Goal: Find specific page/section: Find specific page/section

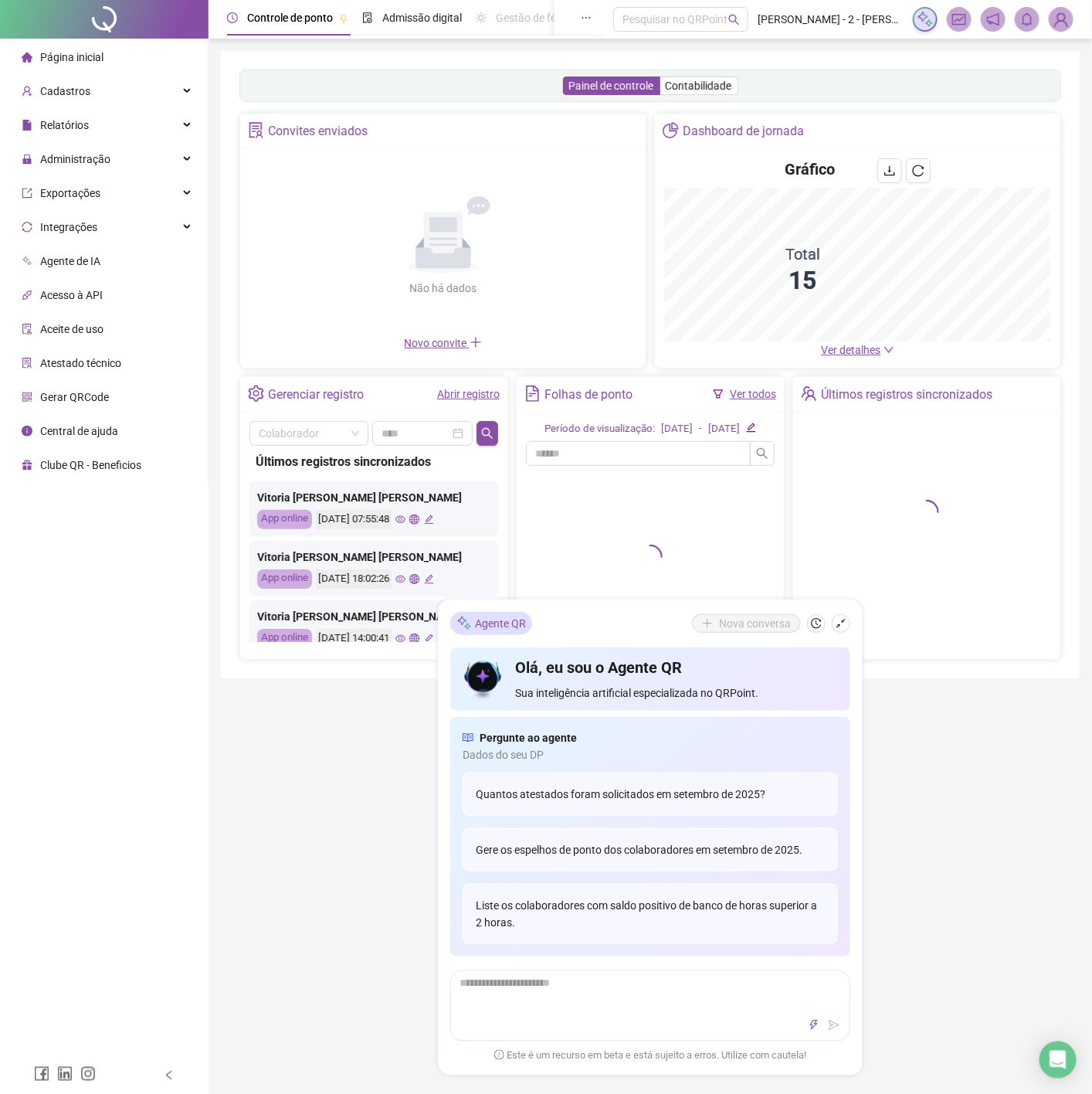
click at [1060, 12] on img at bounding box center [1061, 19] width 23 height 23
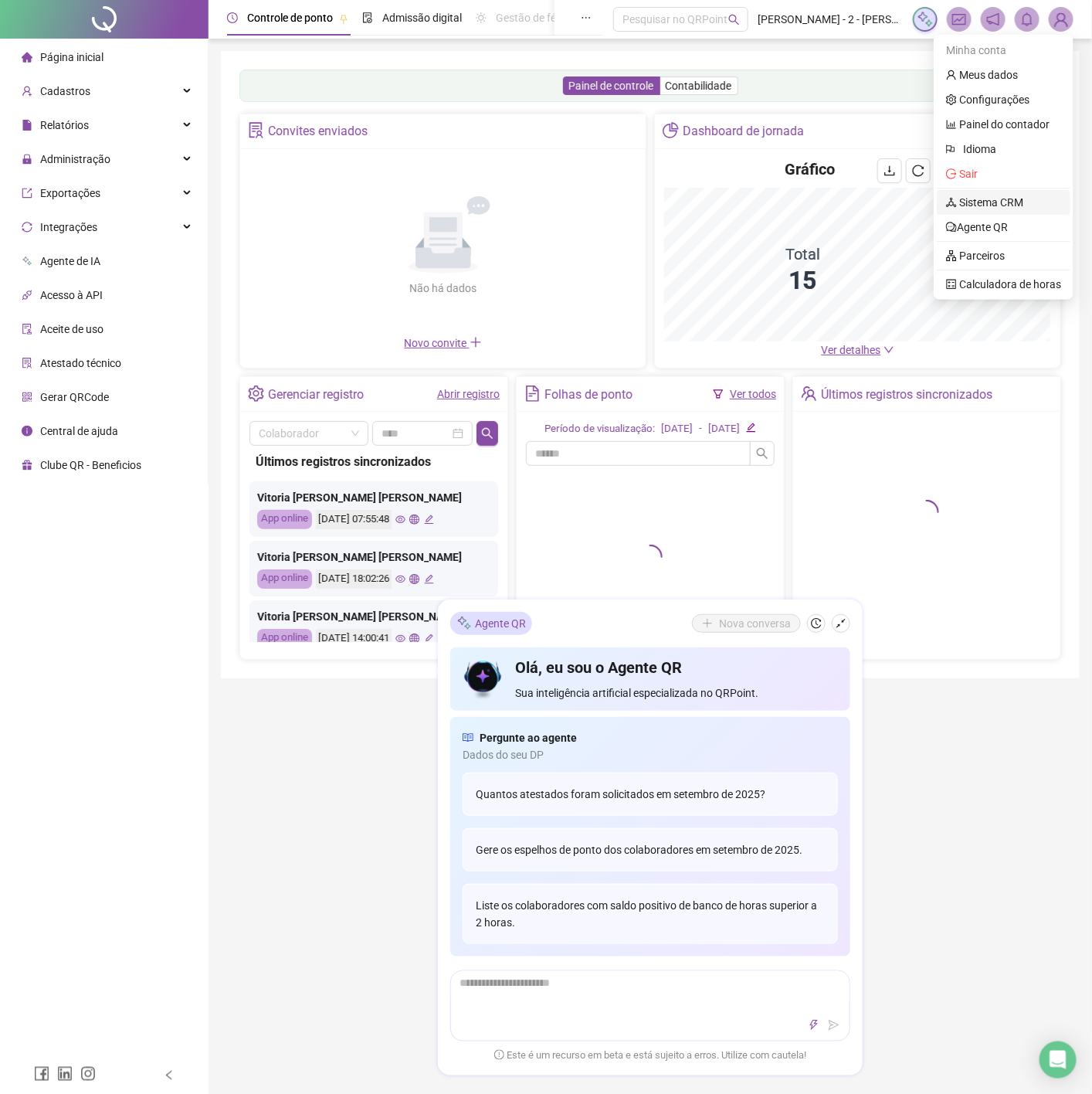
click at [994, 206] on link "Sistema CRM" at bounding box center [984, 202] width 77 height 13
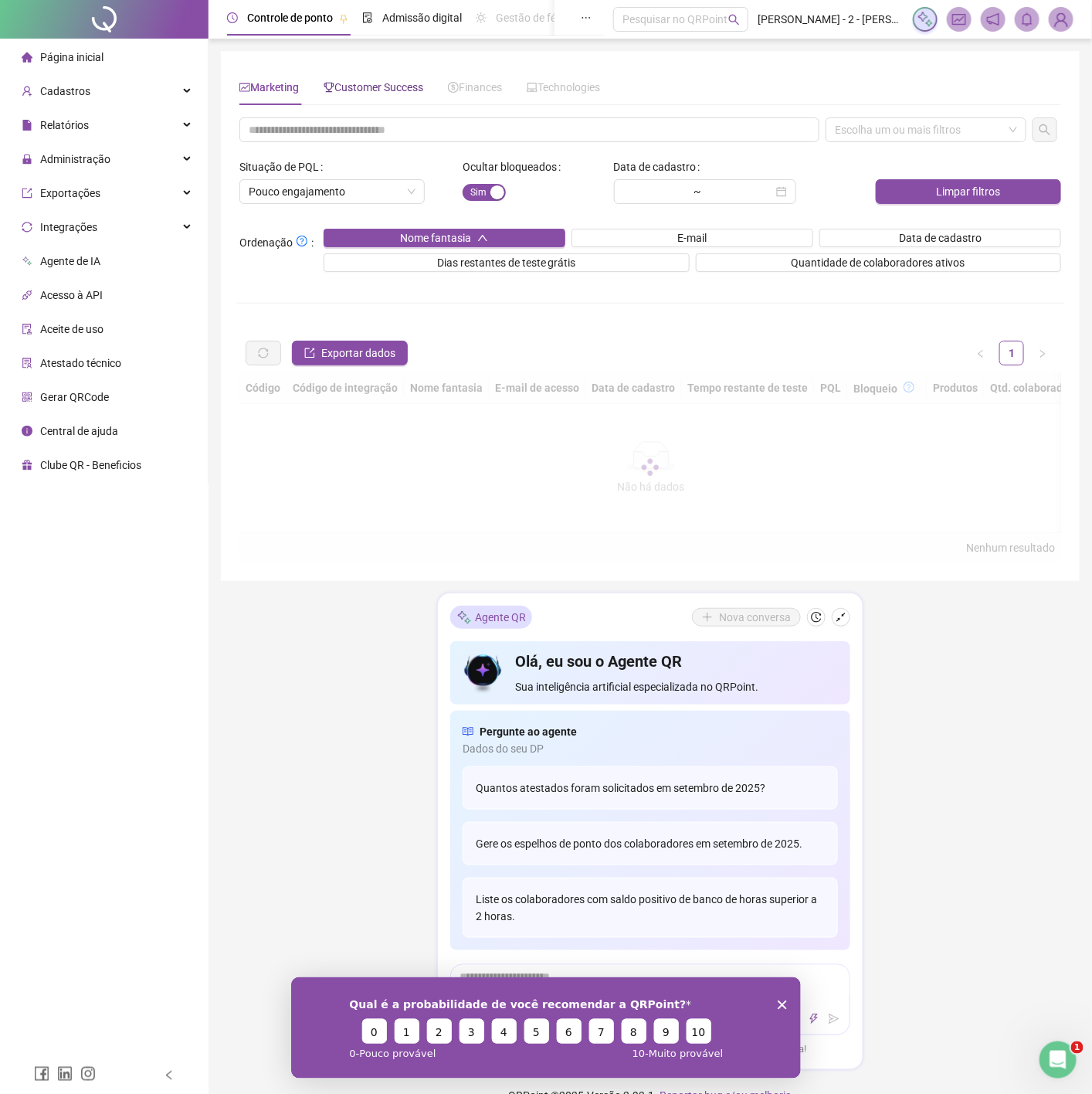
click at [383, 84] on span "Customer Success" at bounding box center [373, 87] width 99 height 13
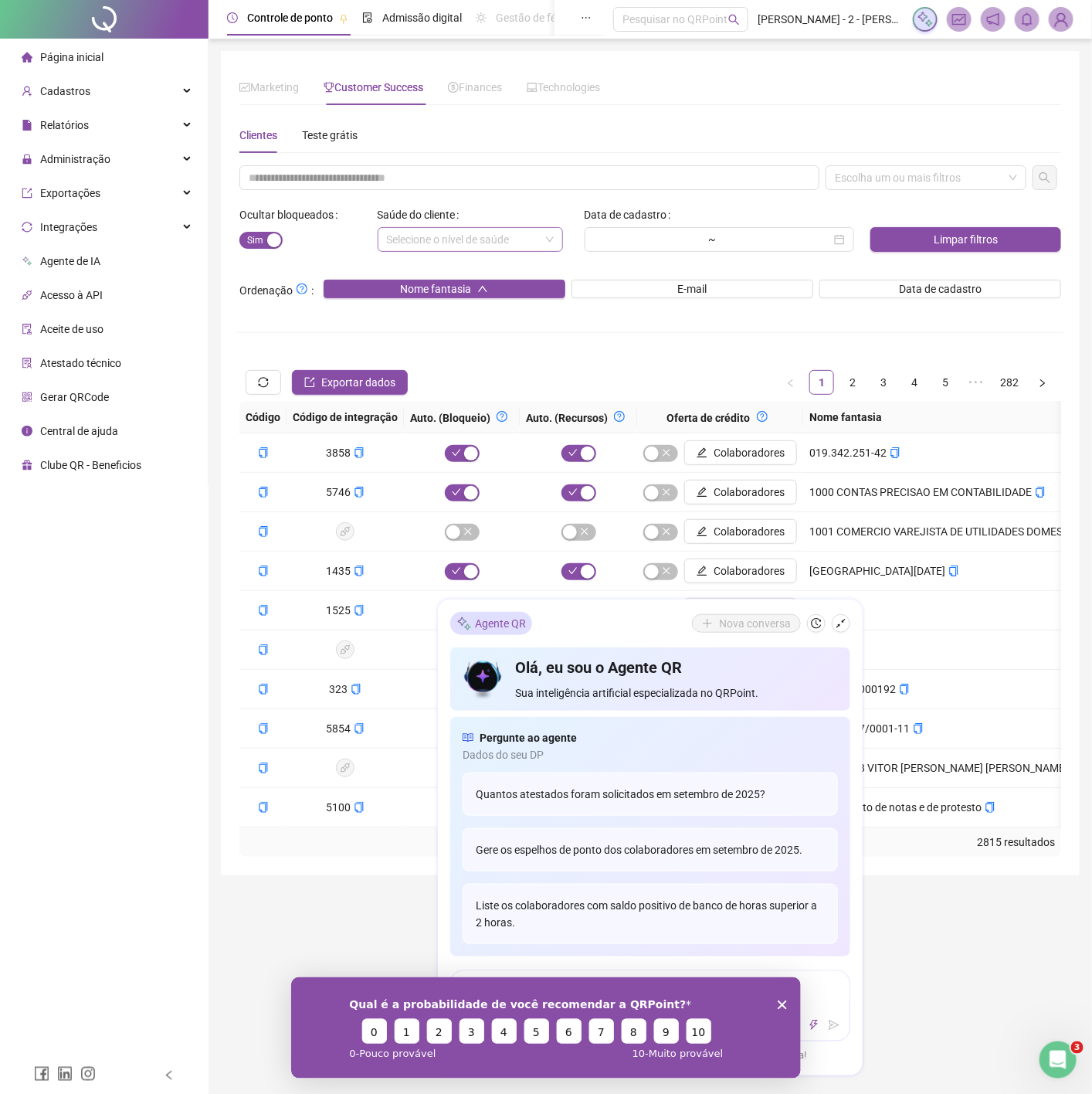
click at [787, 1004] on div "Qual é a probabilidade de você recomendar a QRPoint? 0 1 2 3 4 5 6 7 8 9 10 0 -…" at bounding box center [545, 1027] width 510 height 101
click at [785, 1004] on icon "Encerrar pesquisa" at bounding box center [782, 1004] width 10 height 10
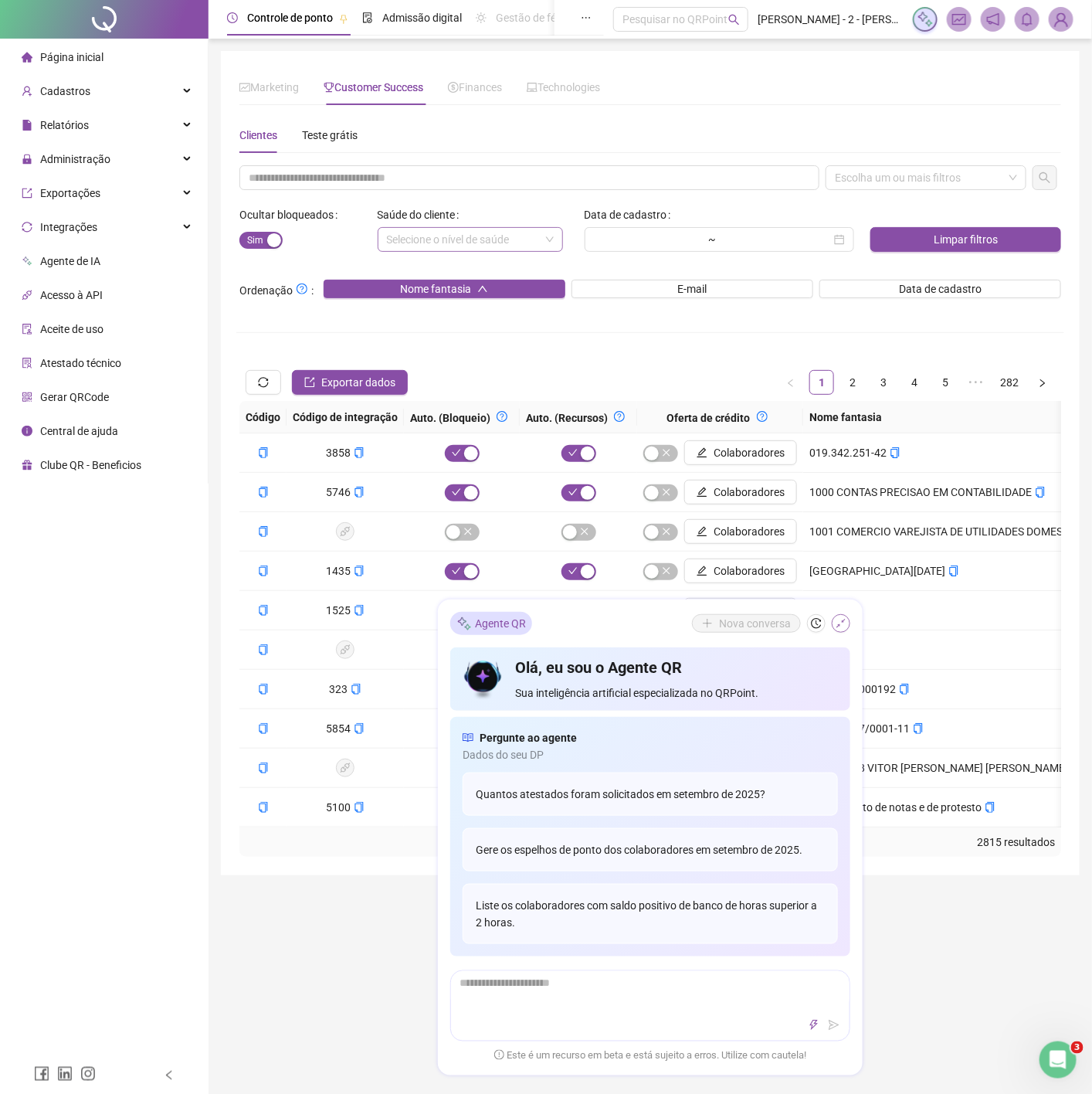
click at [834, 617] on button "button" at bounding box center [841, 623] width 18 height 18
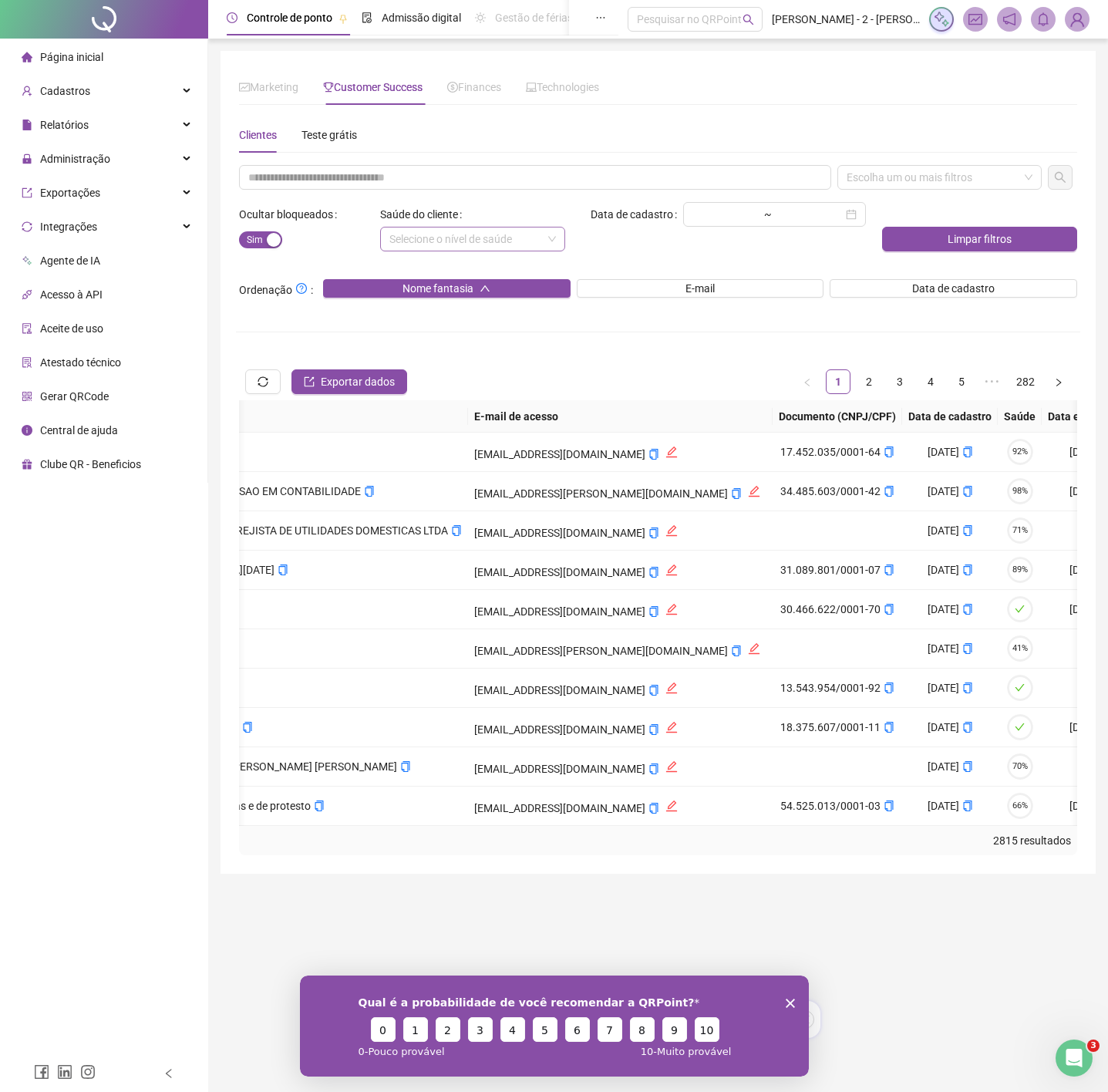
drag, startPoint x: 683, startPoint y: 851, endPoint x: 736, endPoint y: 842, distance: 53.8
click at [734, 846] on div "Código Código de integração Auto. (Bloqueio) Auto. (Recursos) Oferta de crédito…" at bounding box center [658, 628] width 839 height 455
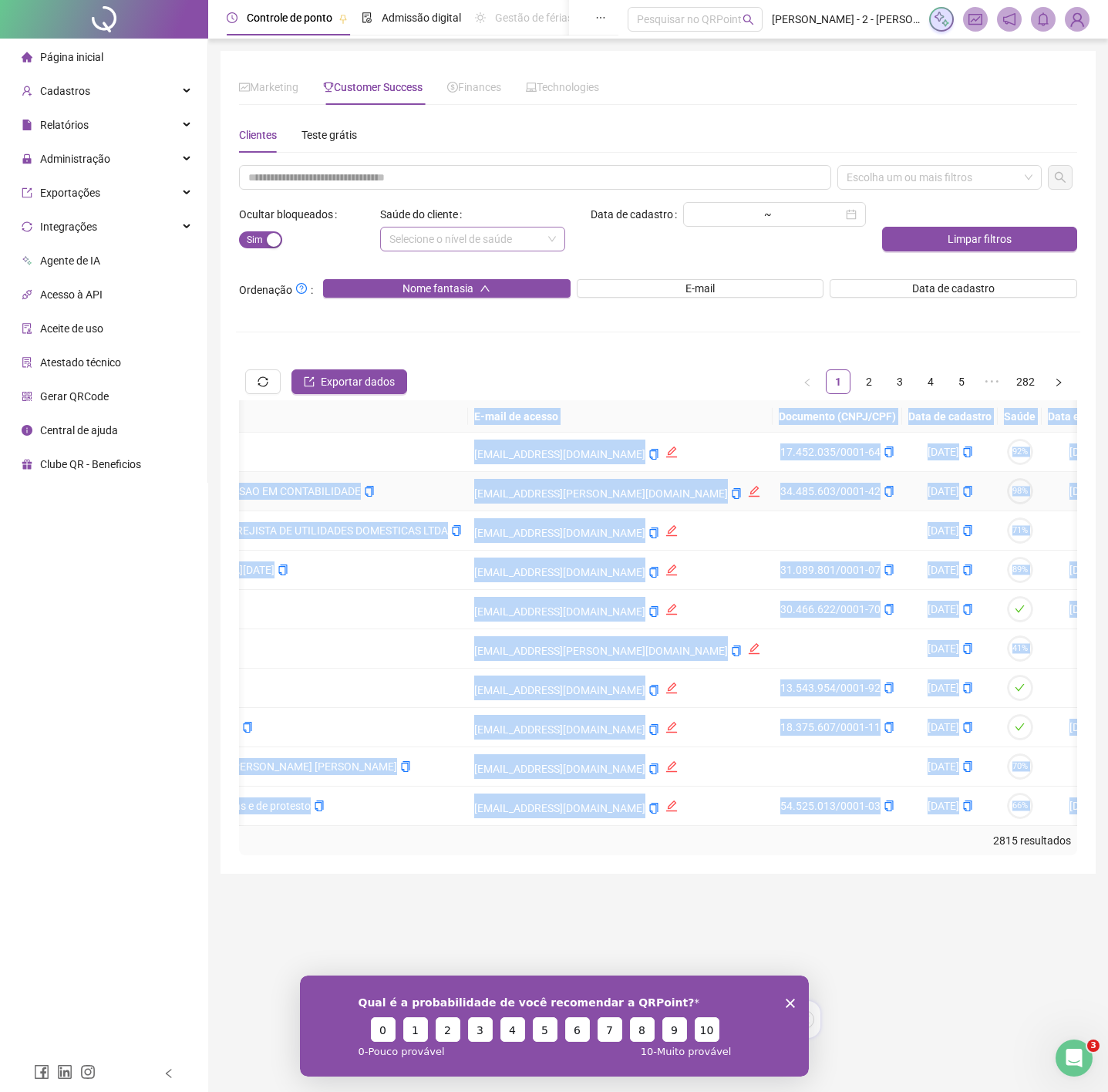
click at [1008, 498] on circle at bounding box center [1020, 492] width 24 height 24
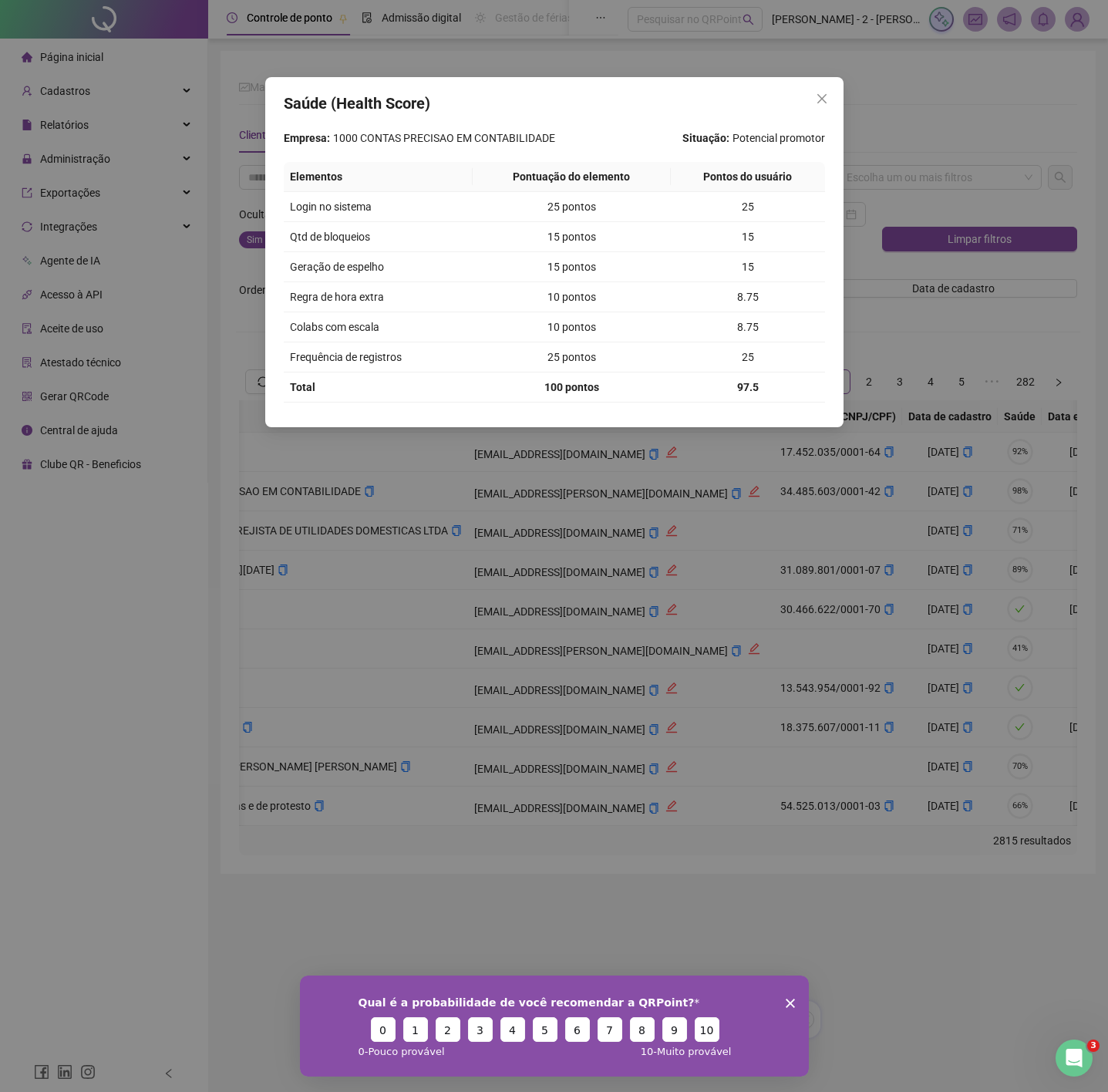
click at [685, 130] on span "Situação:" at bounding box center [706, 137] width 47 height 17
